Goal: Task Accomplishment & Management: Complete application form

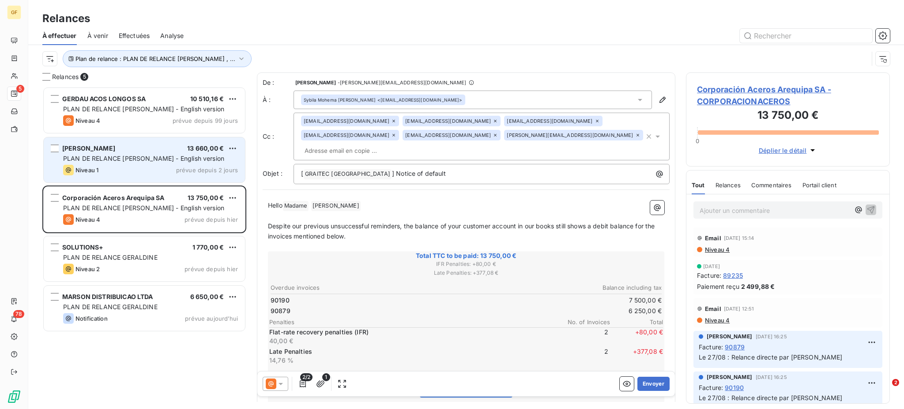
scroll to position [313, 195]
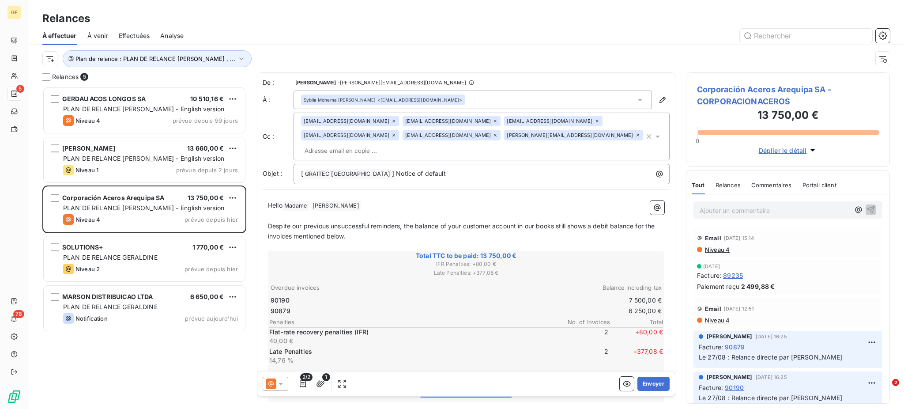
click at [391, 120] on icon at bounding box center [393, 120] width 5 height 5
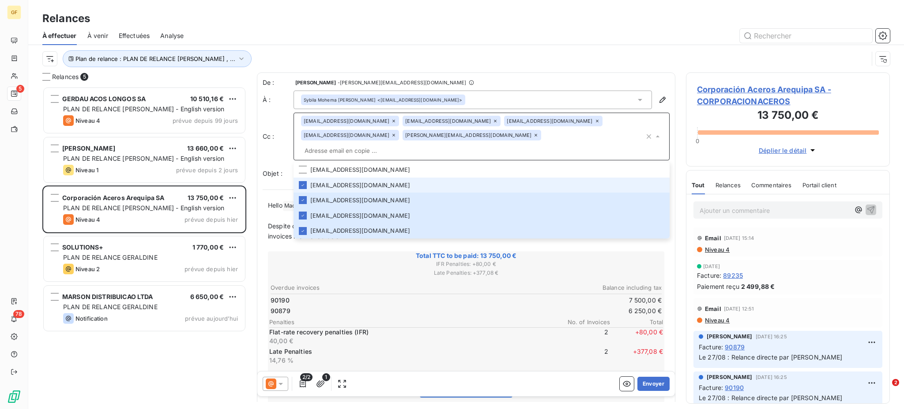
click at [391, 120] on icon at bounding box center [393, 120] width 5 height 5
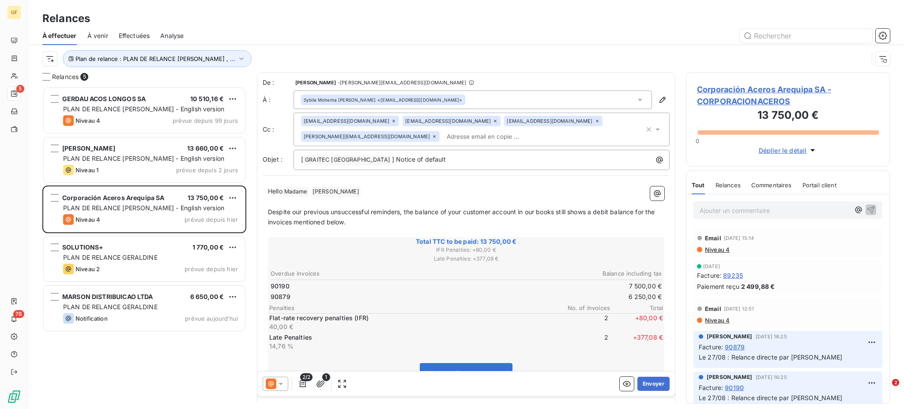
click at [391, 120] on icon at bounding box center [393, 120] width 5 height 5
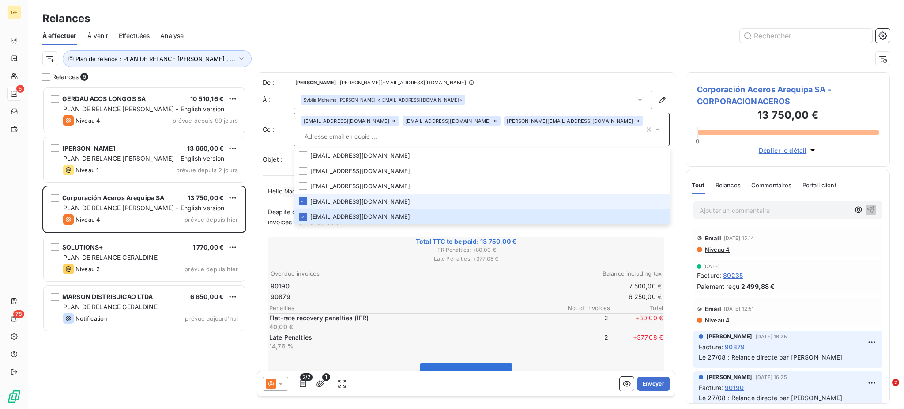
click at [391, 124] on icon at bounding box center [393, 120] width 5 height 5
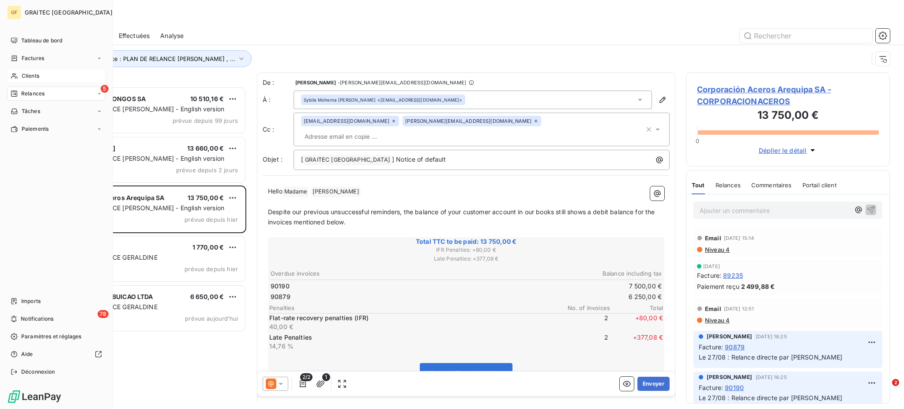
click at [26, 75] on span "Clients" at bounding box center [31, 76] width 18 height 8
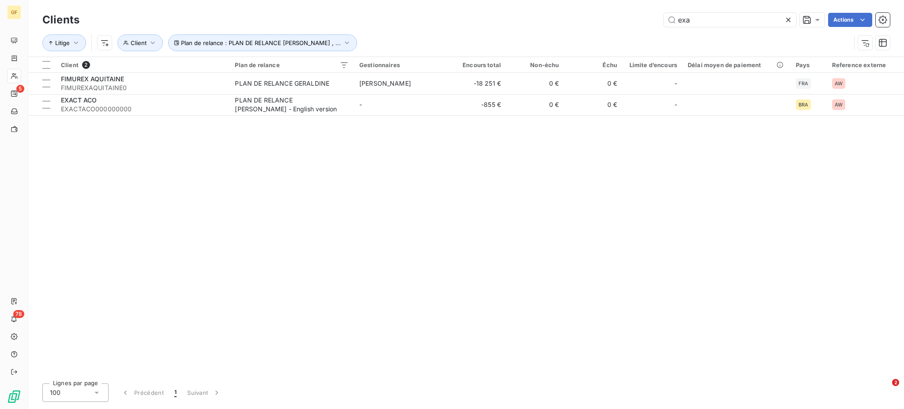
drag, startPoint x: 700, startPoint y: 14, endPoint x: 650, endPoint y: 25, distance: 51.6
click at [650, 25] on div "exa Actions" at bounding box center [490, 20] width 800 height 14
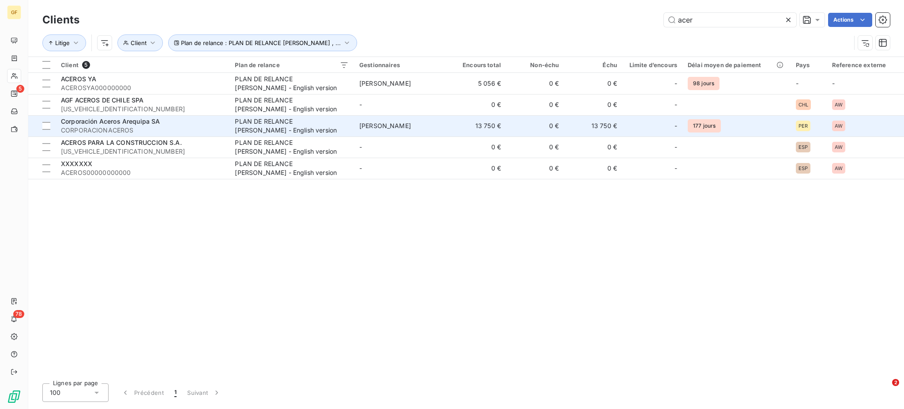
type input "acer"
click at [169, 125] on div "Corporación Aceros Arequipa SA" at bounding box center [142, 121] width 163 height 9
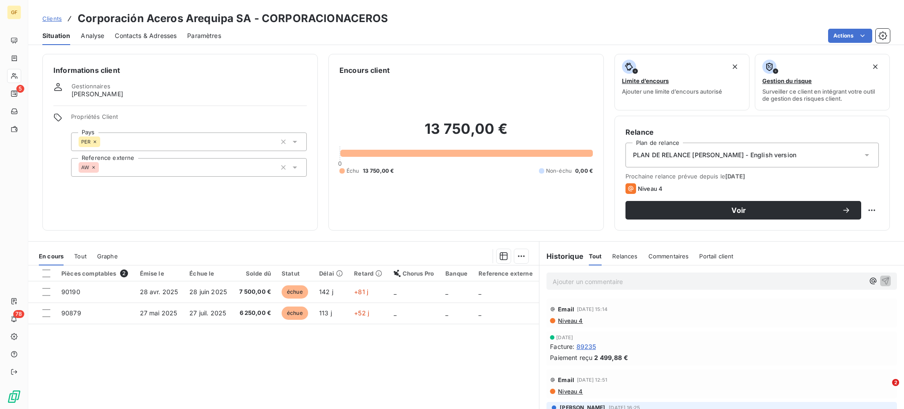
click at [144, 34] on span "Contacts & Adresses" at bounding box center [146, 35] width 62 height 9
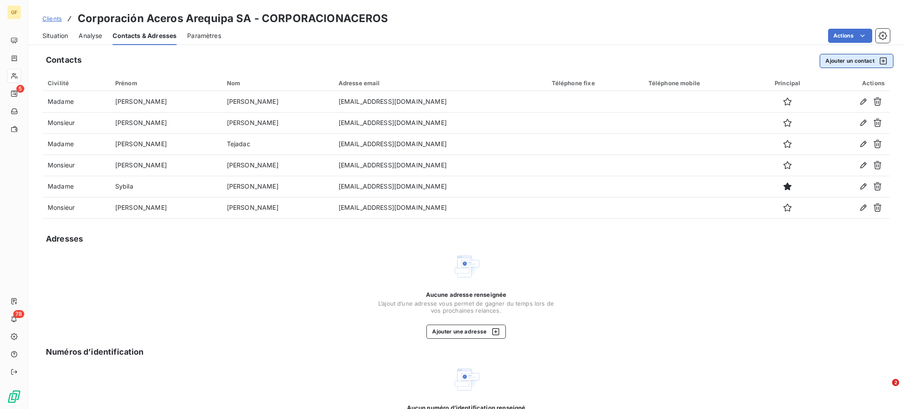
click at [826, 62] on button "Ajouter un contact" at bounding box center [856, 61] width 74 height 14
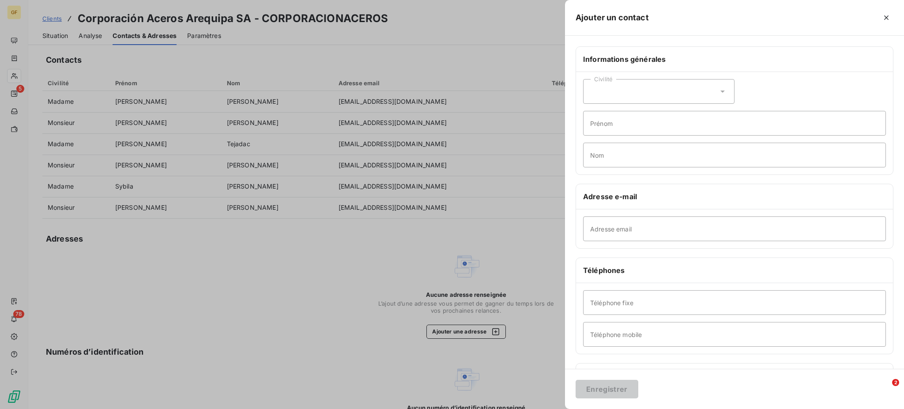
click at [718, 88] on icon at bounding box center [722, 91] width 9 height 9
click at [590, 113] on input "radio" at bounding box center [592, 113] width 9 height 9
click at [602, 129] on input "Prénom" at bounding box center [734, 123] width 303 height 25
type input "[PERSON_NAME]"
click at [606, 231] on input "Adresse email" at bounding box center [734, 228] width 303 height 25
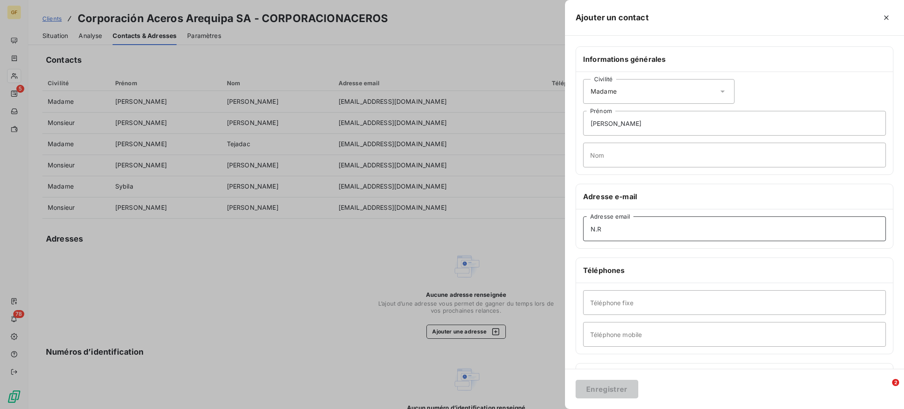
drag, startPoint x: 605, startPoint y: 233, endPoint x: 559, endPoint y: 229, distance: 46.5
click at [559, 408] on div "Ajouter un contact Informations générales Civilité Madame [PERSON_NAME] Nom Adr…" at bounding box center [452, 409] width 904 height 0
drag, startPoint x: 610, startPoint y: 229, endPoint x: 584, endPoint y: 228, distance: 26.0
click at [584, 228] on input "n." at bounding box center [734, 228] width 303 height 25
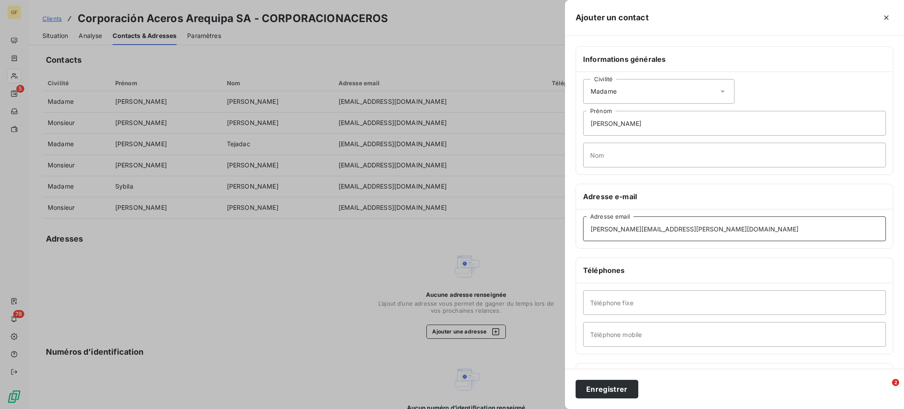
type input "[PERSON_NAME][EMAIL_ADDRESS][PERSON_NAME][DOMAIN_NAME]"
click at [603, 156] on input "Nom" at bounding box center [734, 155] width 303 height 25
type input "[PERSON_NAME]"
click at [609, 393] on button "Enregistrer" at bounding box center [606, 388] width 63 height 19
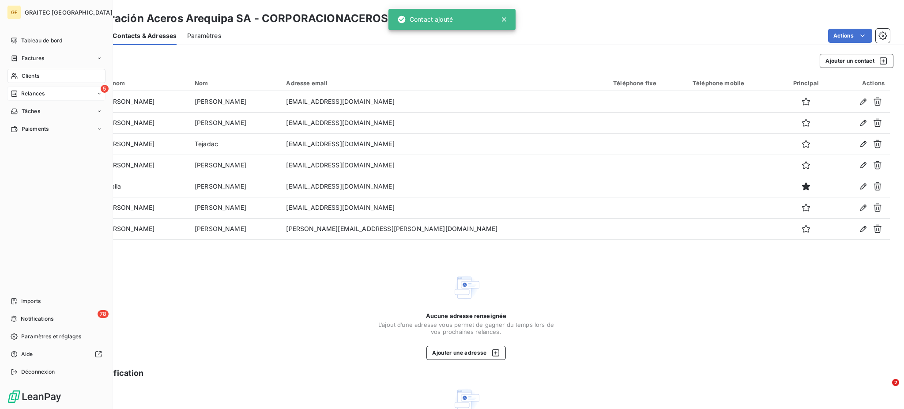
click at [29, 92] on span "Relances" at bounding box center [32, 94] width 23 height 8
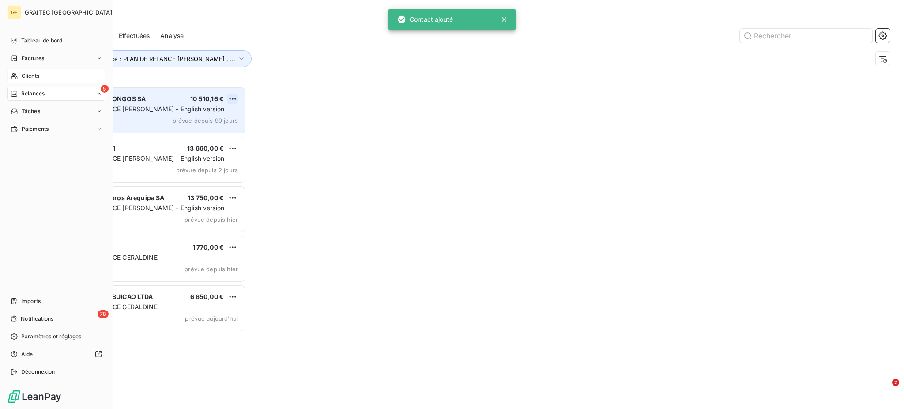
scroll to position [313, 195]
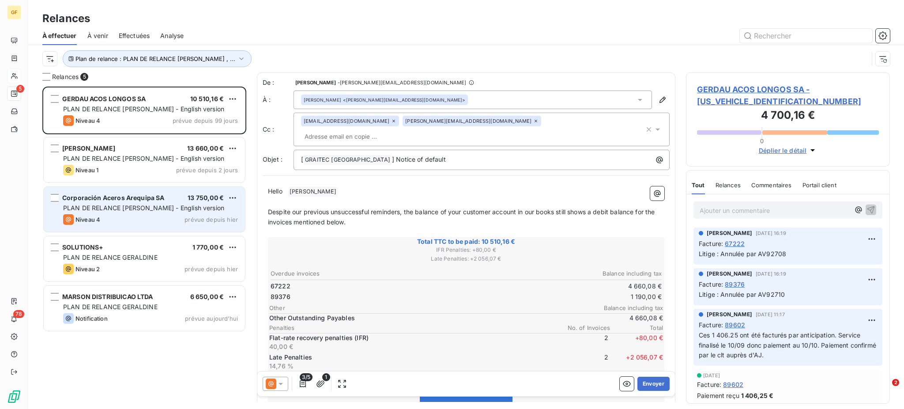
click at [143, 214] on div "Niveau 4 prévue depuis hier" at bounding box center [150, 219] width 175 height 11
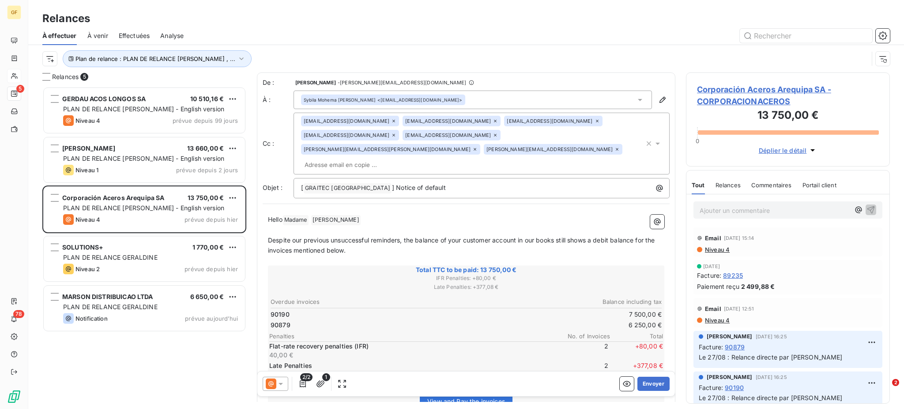
click at [391, 120] on icon at bounding box center [393, 120] width 5 height 5
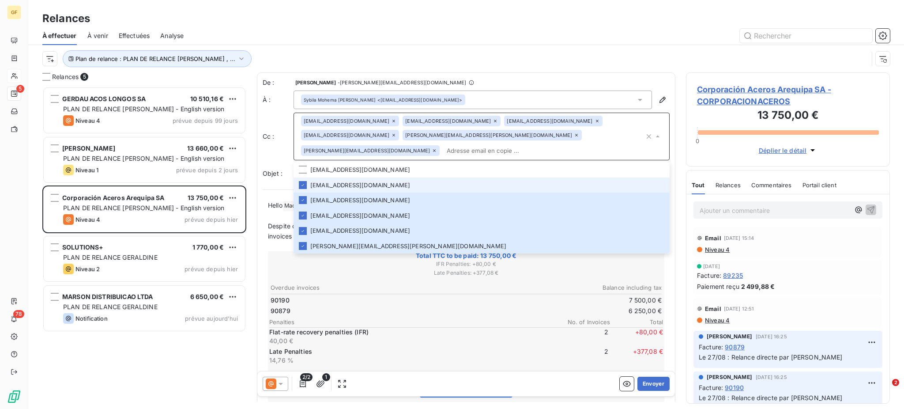
click at [391, 119] on icon at bounding box center [393, 120] width 5 height 5
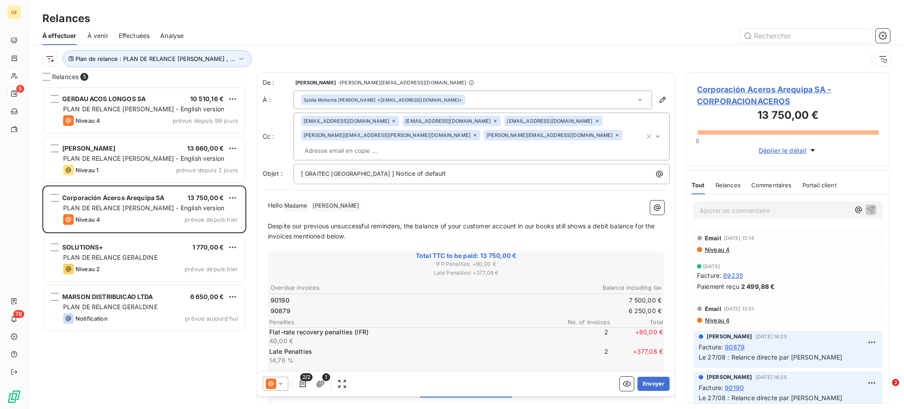
click at [391, 119] on icon at bounding box center [393, 120] width 5 height 5
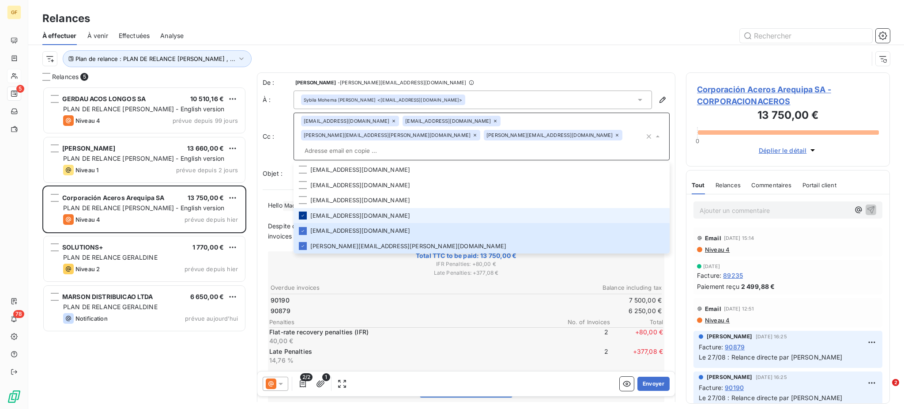
click at [301, 213] on icon at bounding box center [302, 215] width 5 height 5
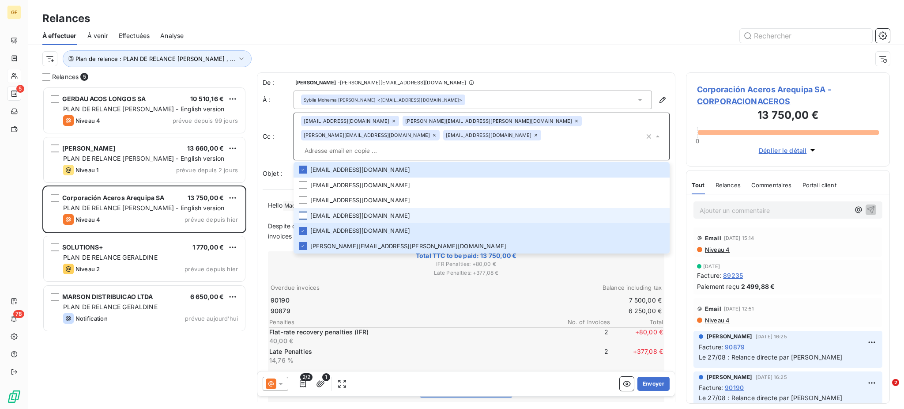
click at [541, 130] on div "[EMAIL_ADDRESS][DOMAIN_NAME]" at bounding box center [492, 135] width 98 height 11
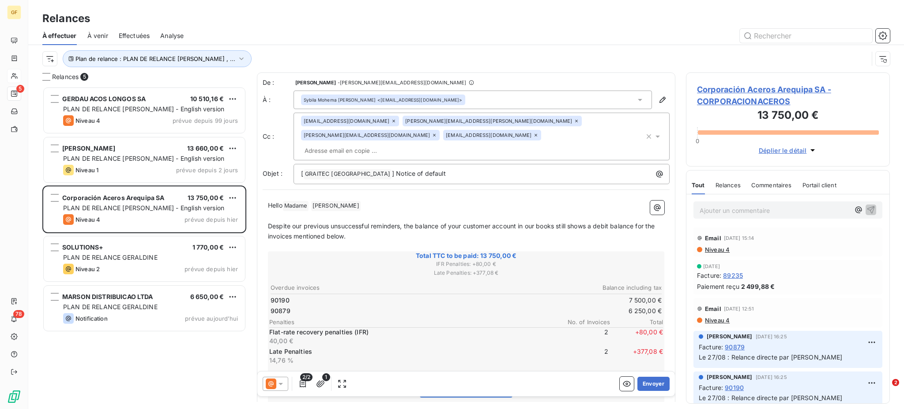
click at [538, 132] on icon at bounding box center [535, 134] width 5 height 5
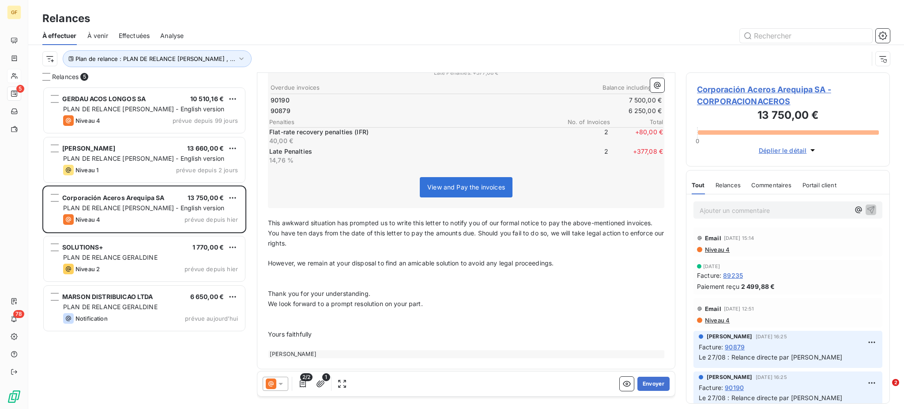
scroll to position [188, 0]
click at [644, 385] on button "Envoyer" at bounding box center [653, 383] width 32 height 14
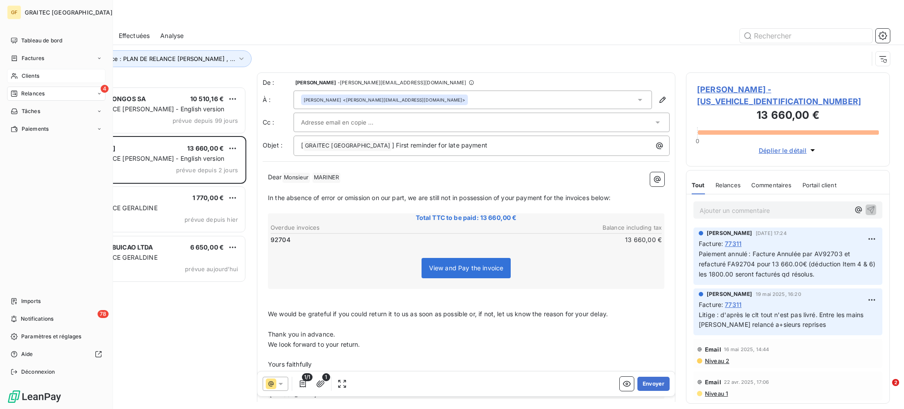
click at [32, 75] on span "Clients" at bounding box center [31, 76] width 18 height 8
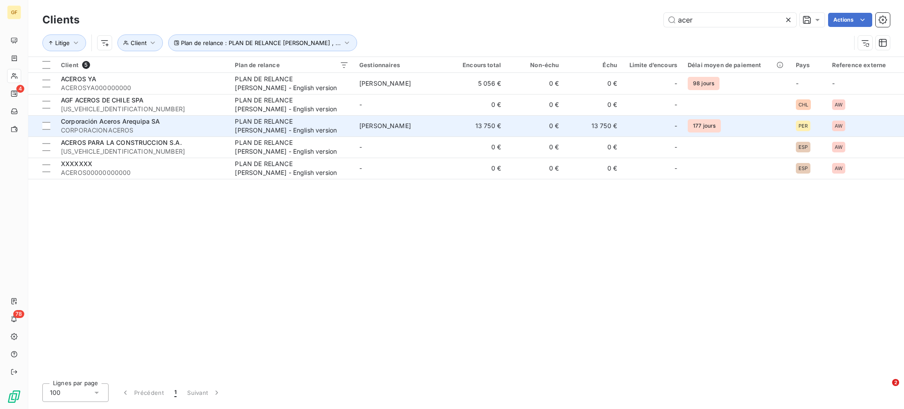
click at [163, 129] on span "CORPORACIONACEROS" at bounding box center [142, 130] width 163 height 9
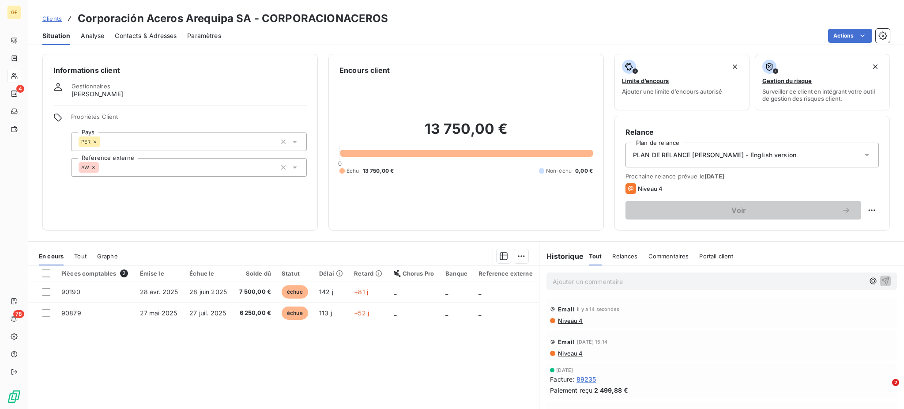
click at [562, 279] on p "Ajouter un commentaire ﻿" at bounding box center [708, 281] width 312 height 11
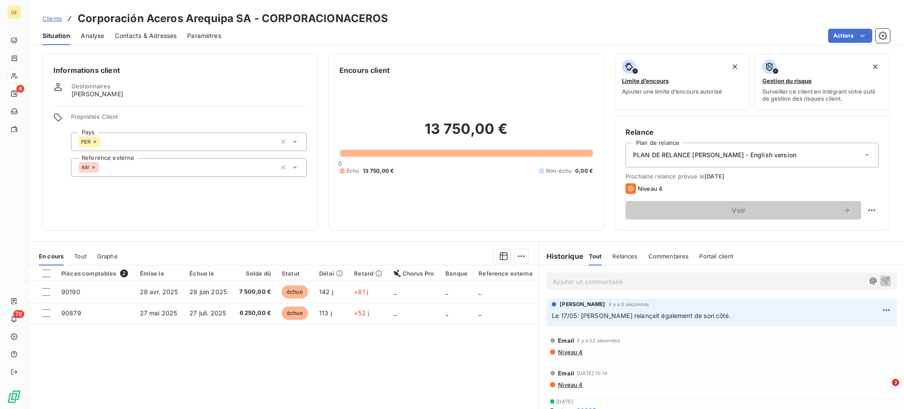
click at [546, 314] on div "[PERSON_NAME] il y a 0 secondes Le 17/05: [PERSON_NAME] relançait également de …" at bounding box center [721, 312] width 350 height 28
drag, startPoint x: 547, startPoint y: 314, endPoint x: 701, endPoint y: 322, distance: 154.6
click at [701, 322] on div "[PERSON_NAME] il y a 0 secondes Le 17/05: [PERSON_NAME] relançait également de …" at bounding box center [721, 312] width 350 height 28
copy span "Le 17/05: [PERSON_NAME] relançait également de son côté."
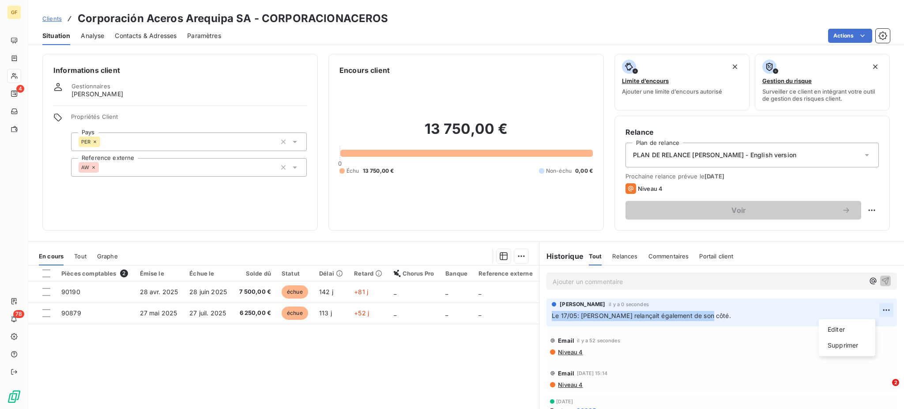
click at [870, 306] on html "GF 4 78 Clients Corporación Aceros Arequipa SA - CORPORACIONACEROS Situation An…" at bounding box center [452, 204] width 904 height 409
click at [855, 346] on div "Supprimer" at bounding box center [846, 345] width 49 height 14
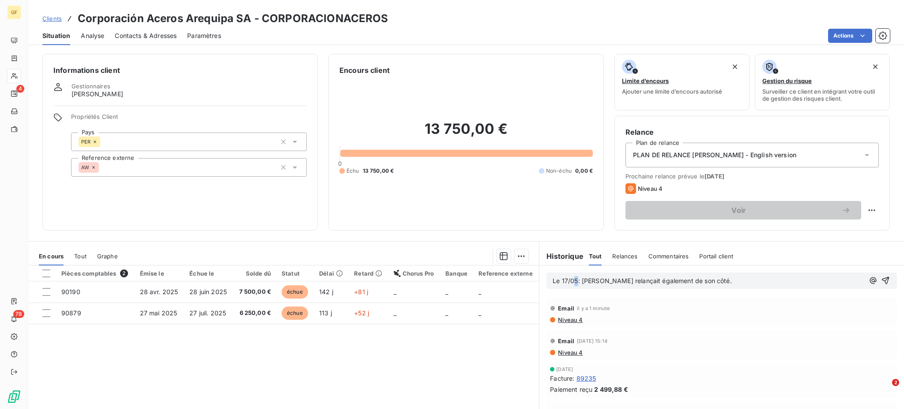
click at [569, 277] on span "Le 17/05: [PERSON_NAME] relançait également de son côté." at bounding box center [641, 281] width 179 height 8
click at [726, 278] on p "Le 17/09: [PERSON_NAME] relançait également de son côté." at bounding box center [708, 281] width 312 height 10
